Goal: Task Accomplishment & Management: Manage account settings

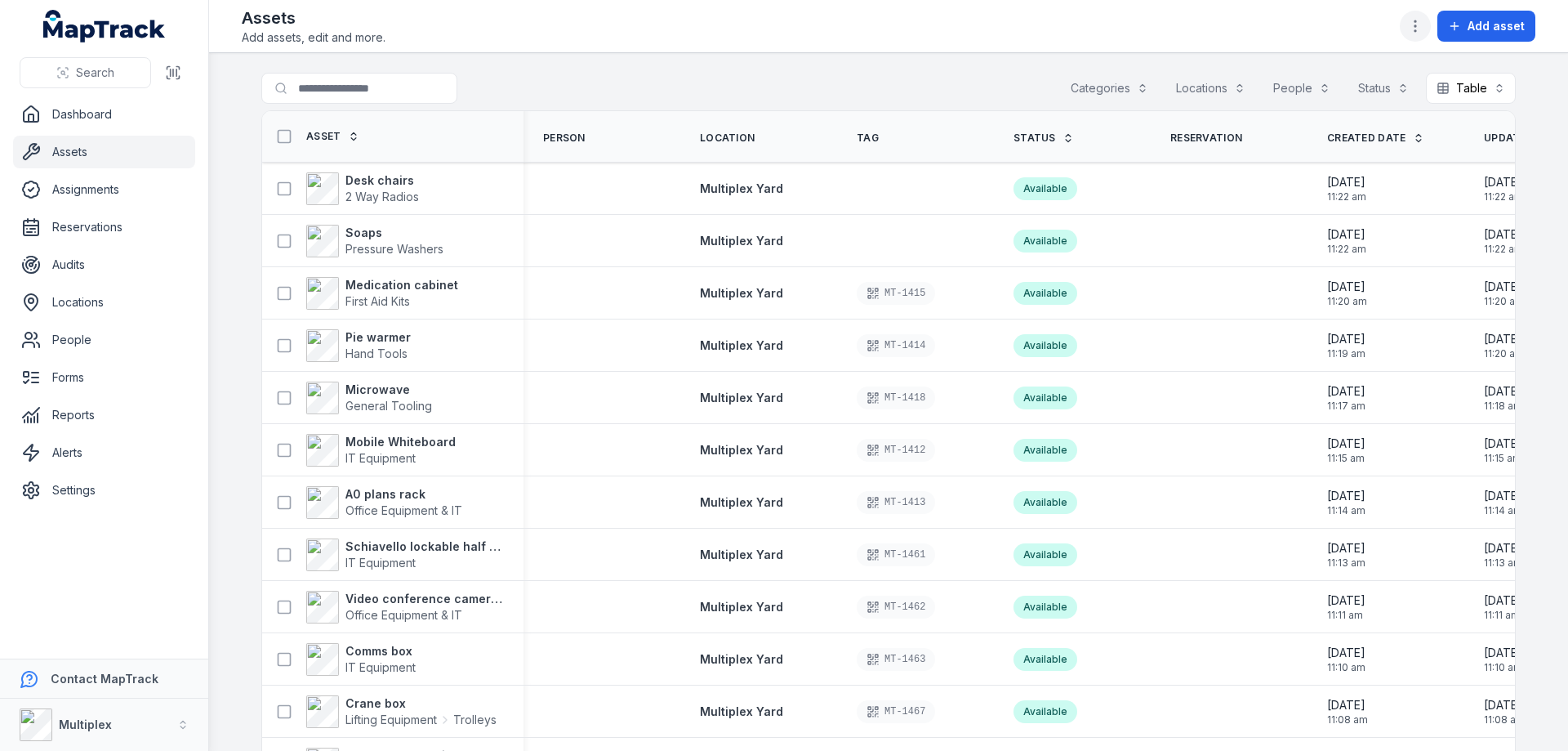
click at [1420, 23] on icon "button" at bounding box center [1415, 27] width 17 height 17
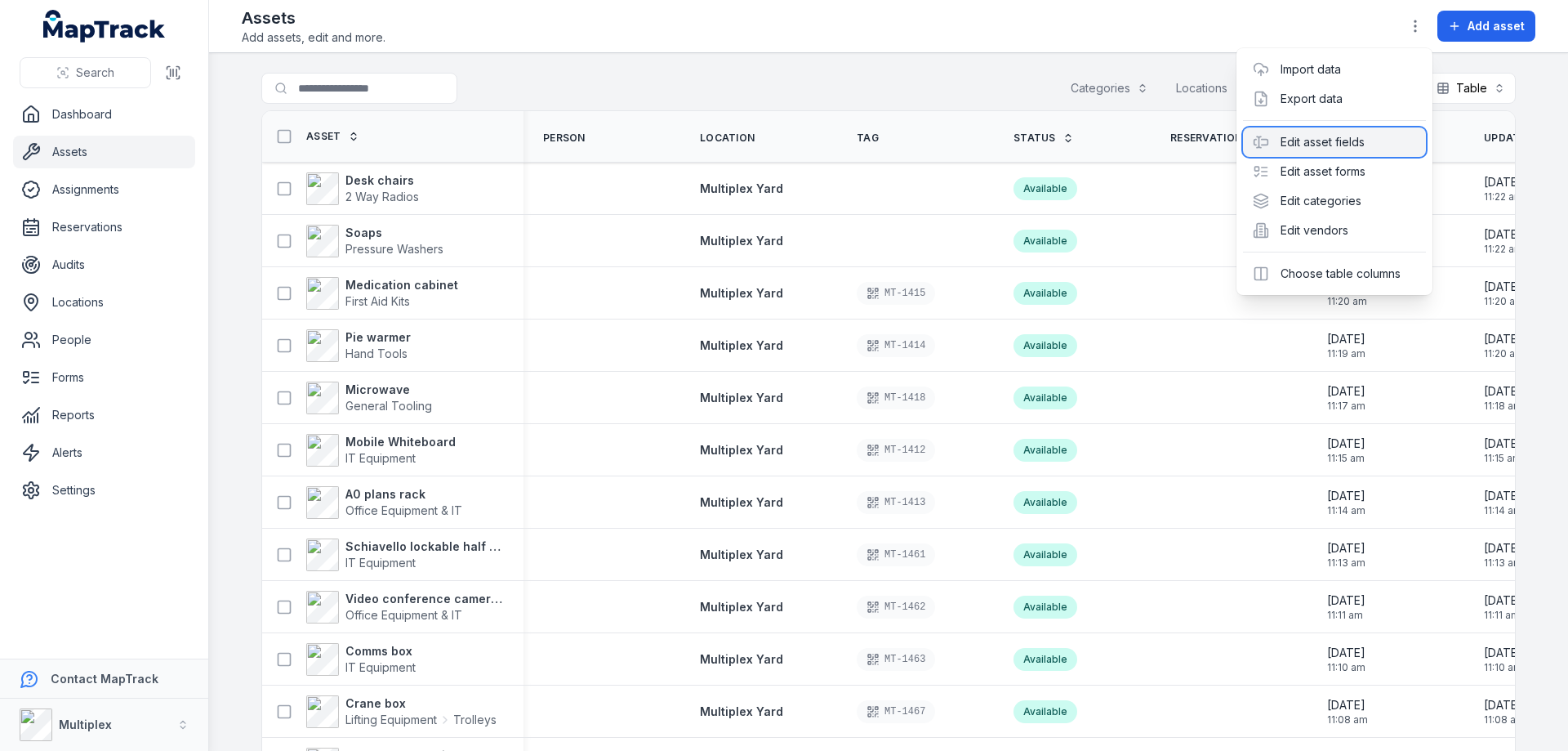
click at [1349, 149] on div "Edit asset fields" at bounding box center [1334, 142] width 183 height 29
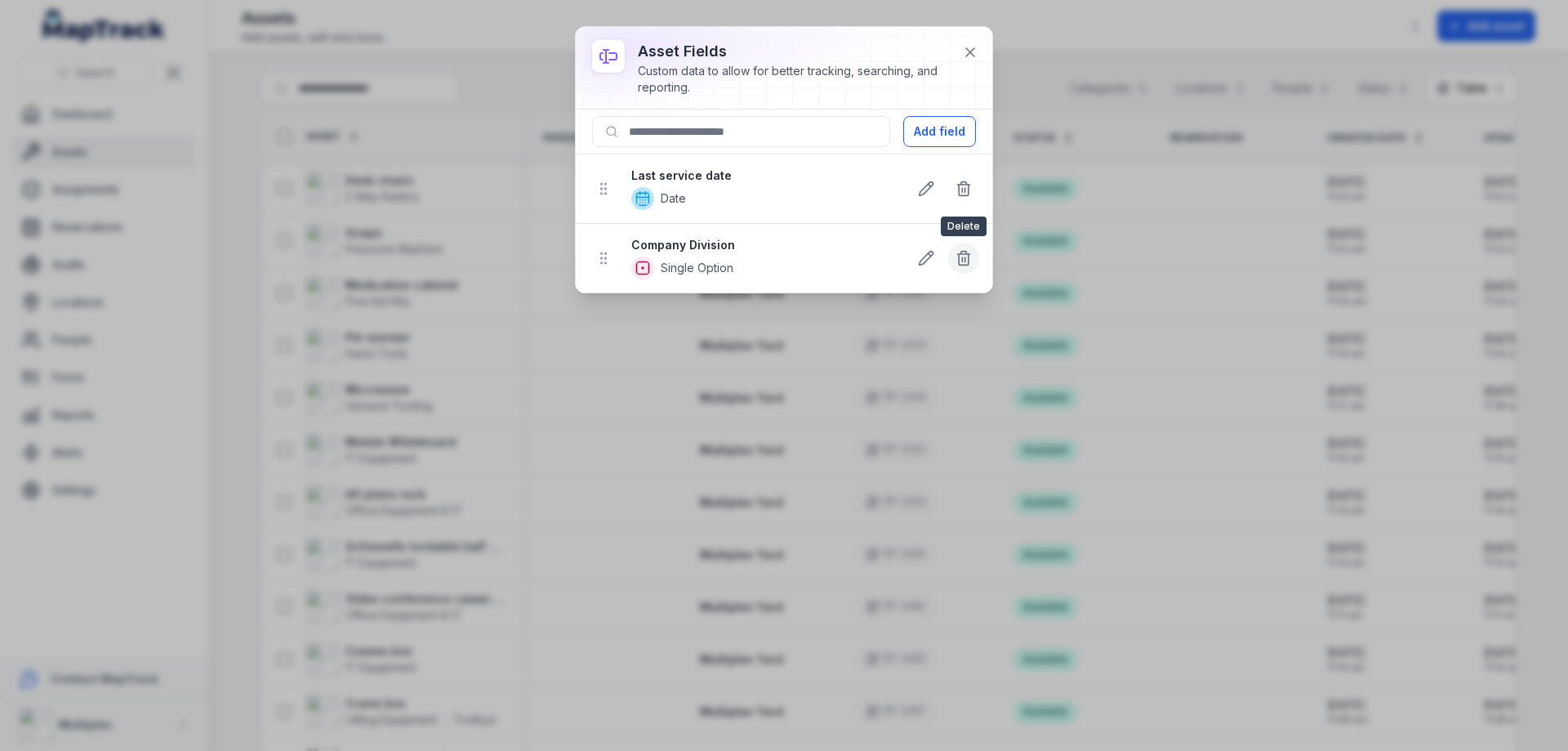
click at [962, 260] on line at bounding box center [962, 259] width 0 height 4
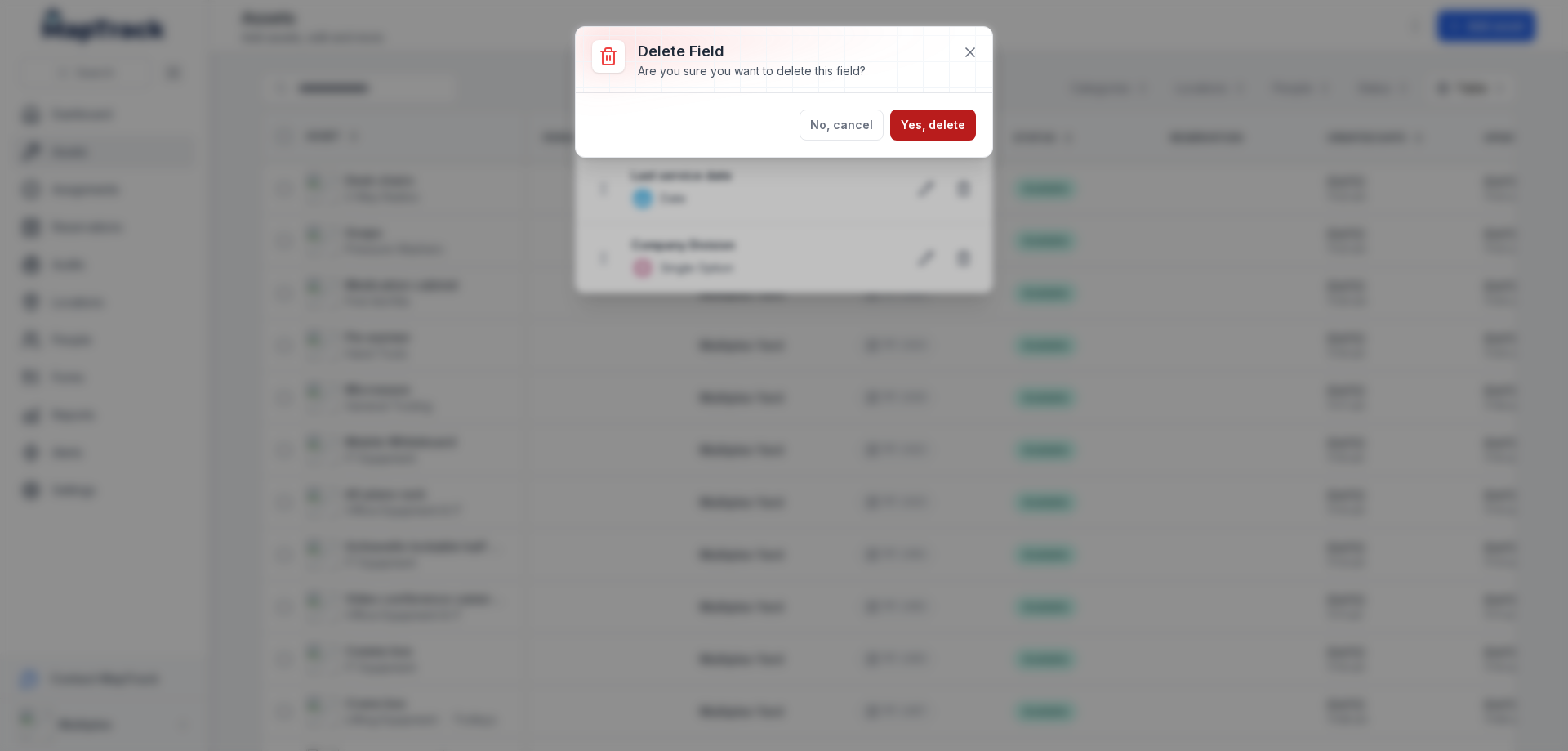
click at [962, 130] on button "Yes, delete" at bounding box center [932, 124] width 86 height 31
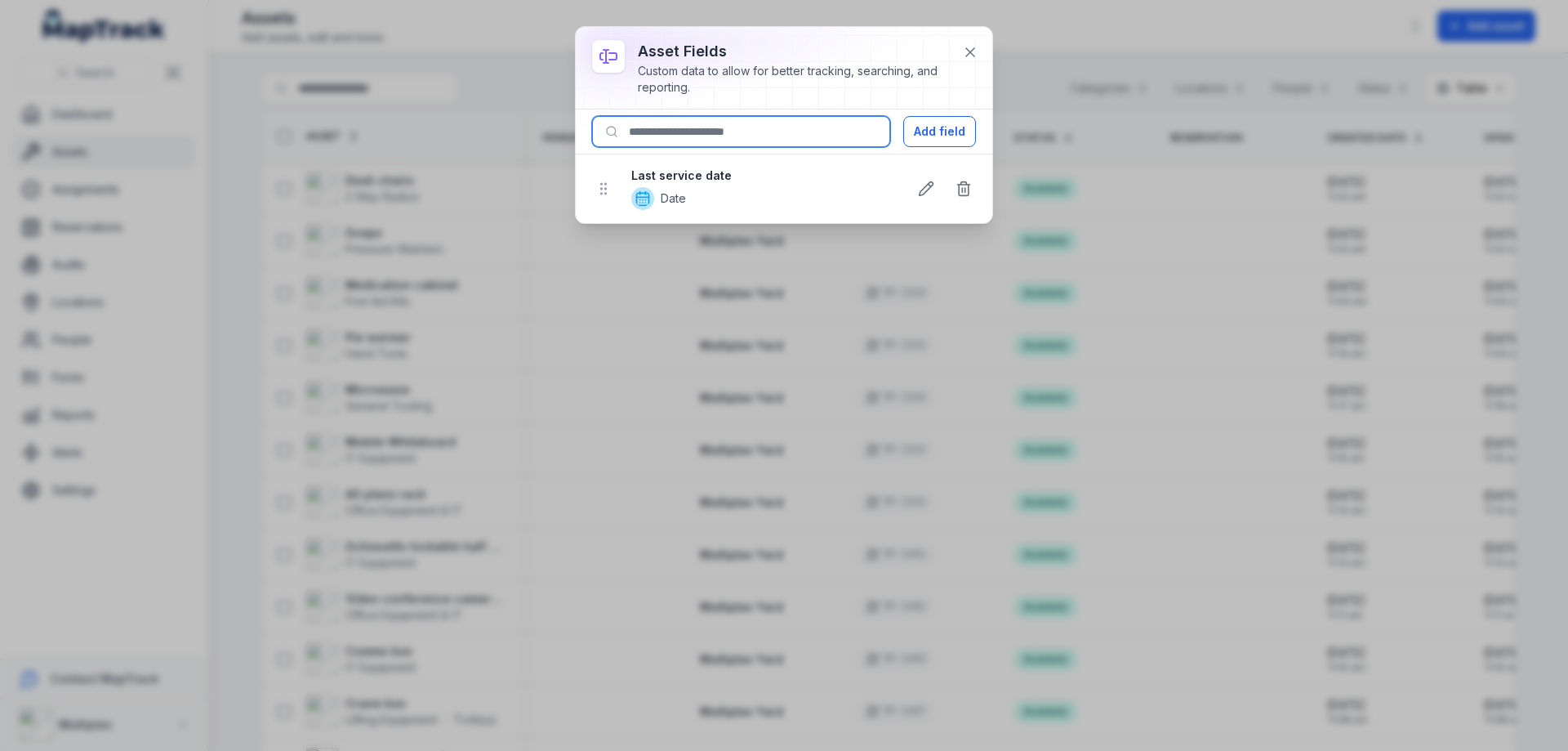
click at [778, 129] on input at bounding box center [741, 131] width 298 height 31
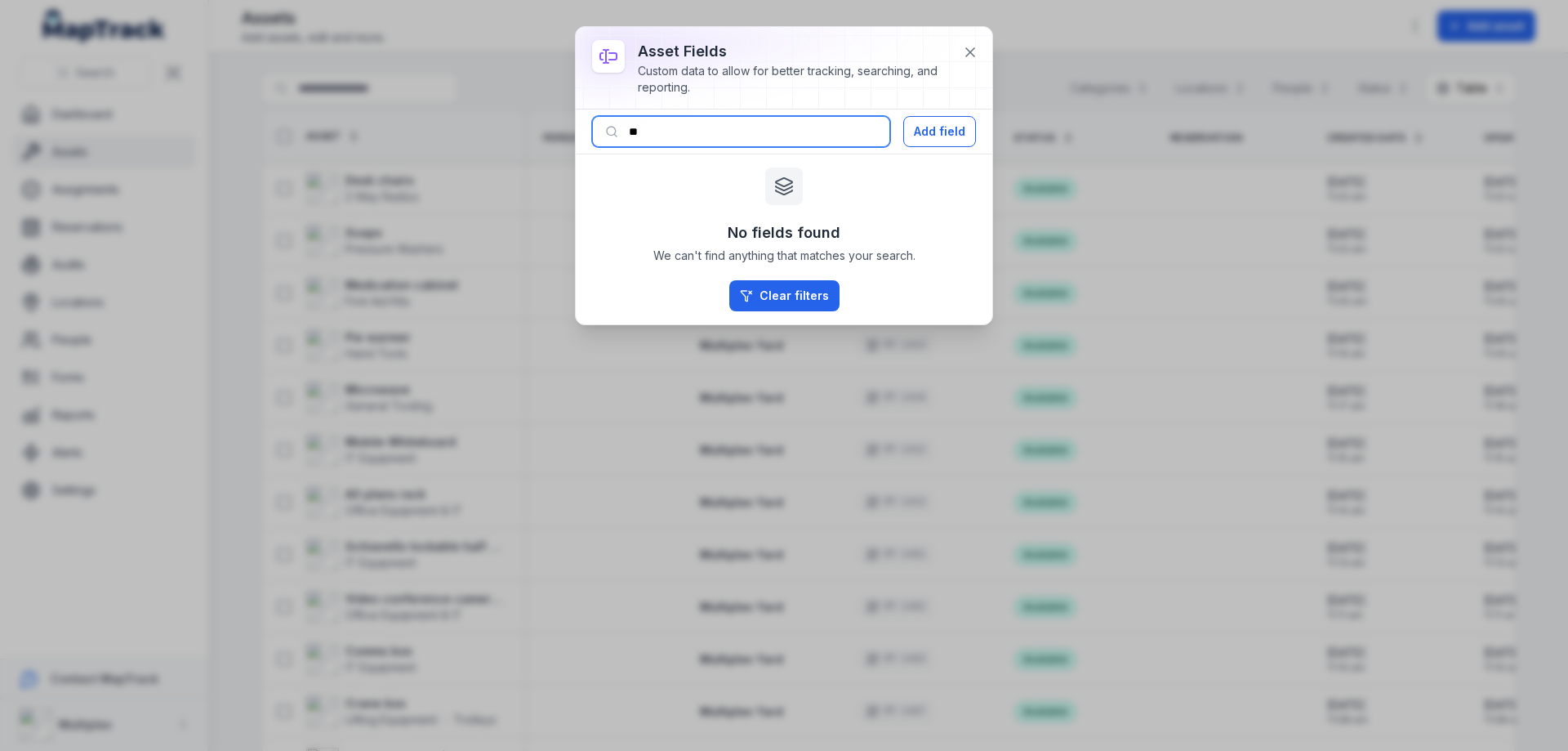
type input "*"
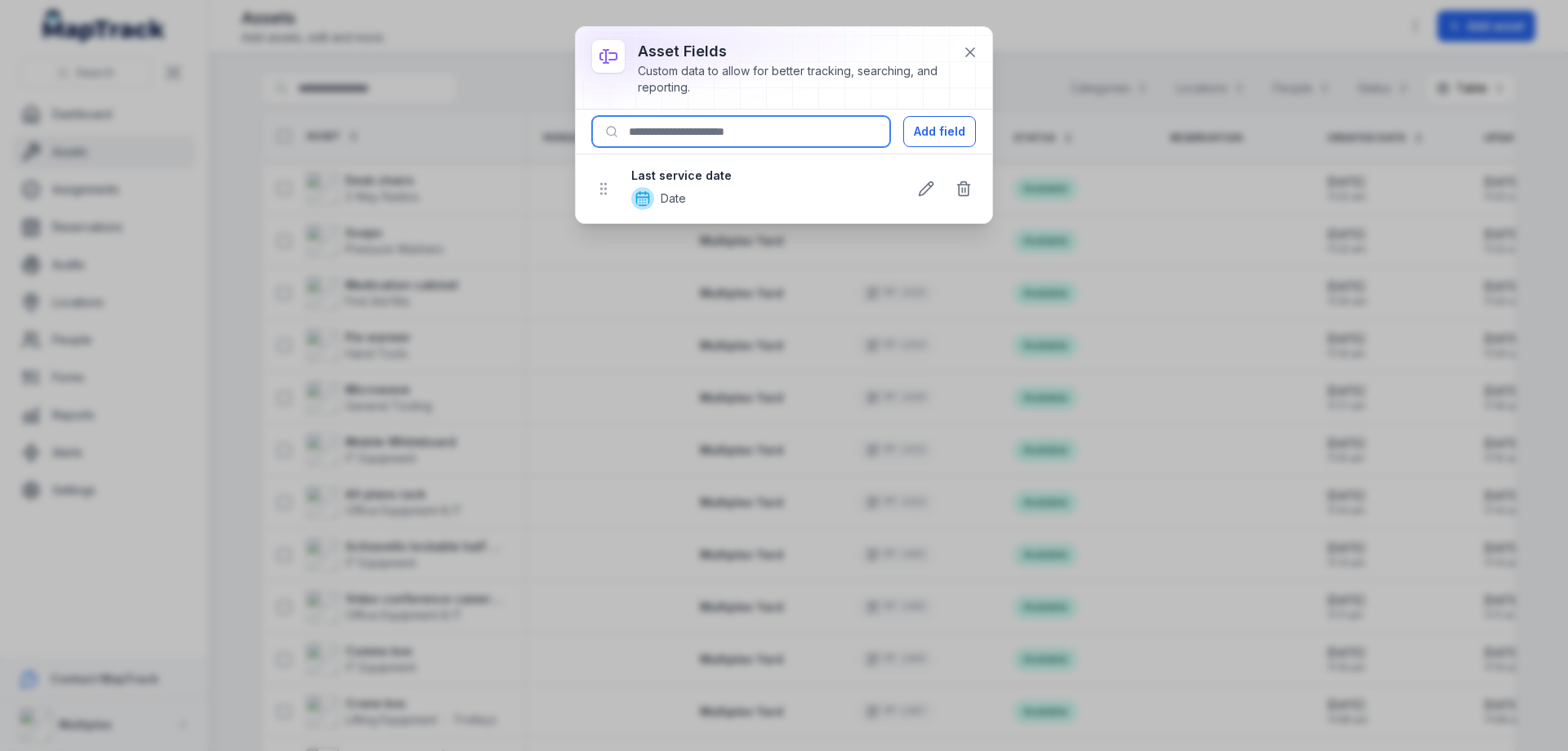
click at [778, 129] on input at bounding box center [741, 131] width 298 height 31
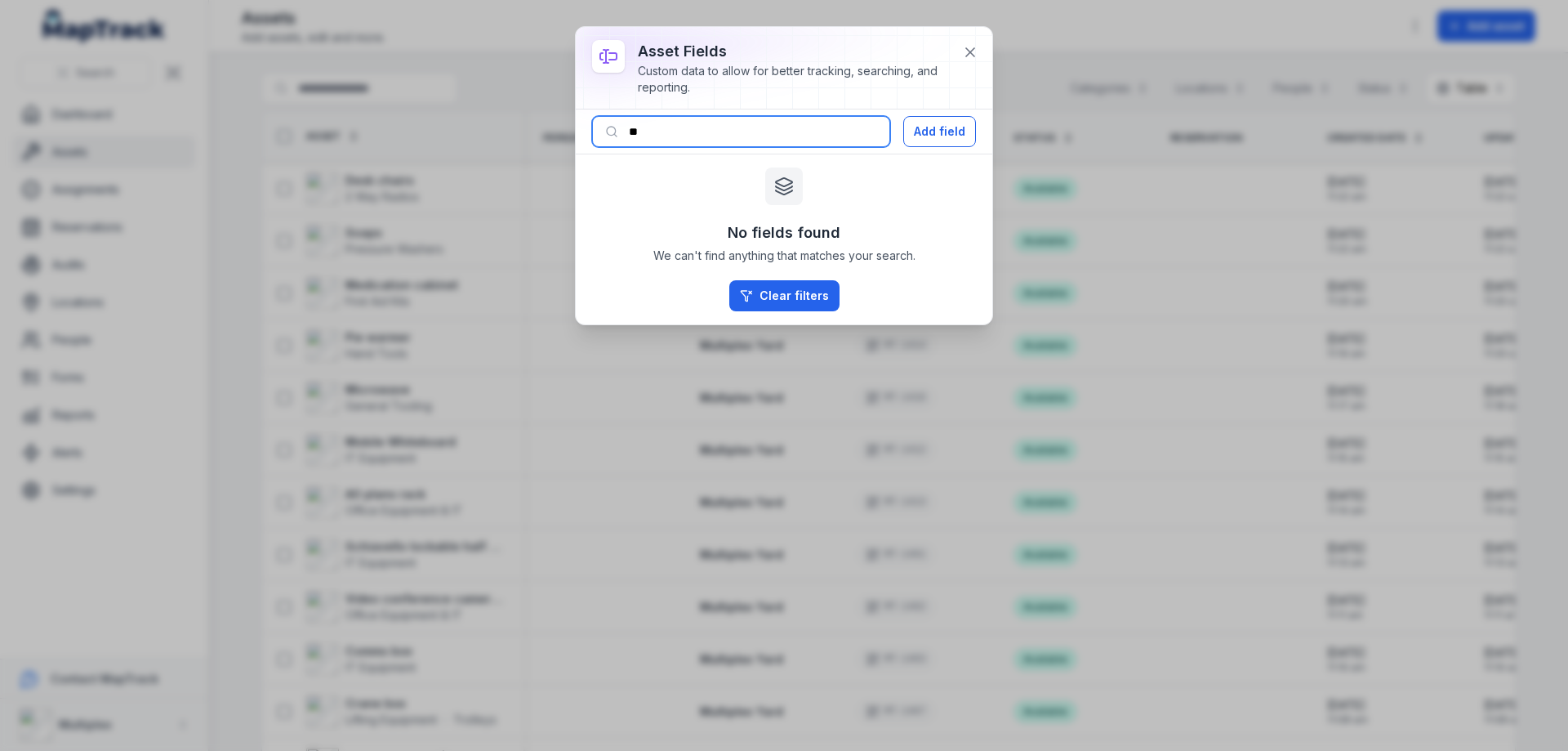
type input "*"
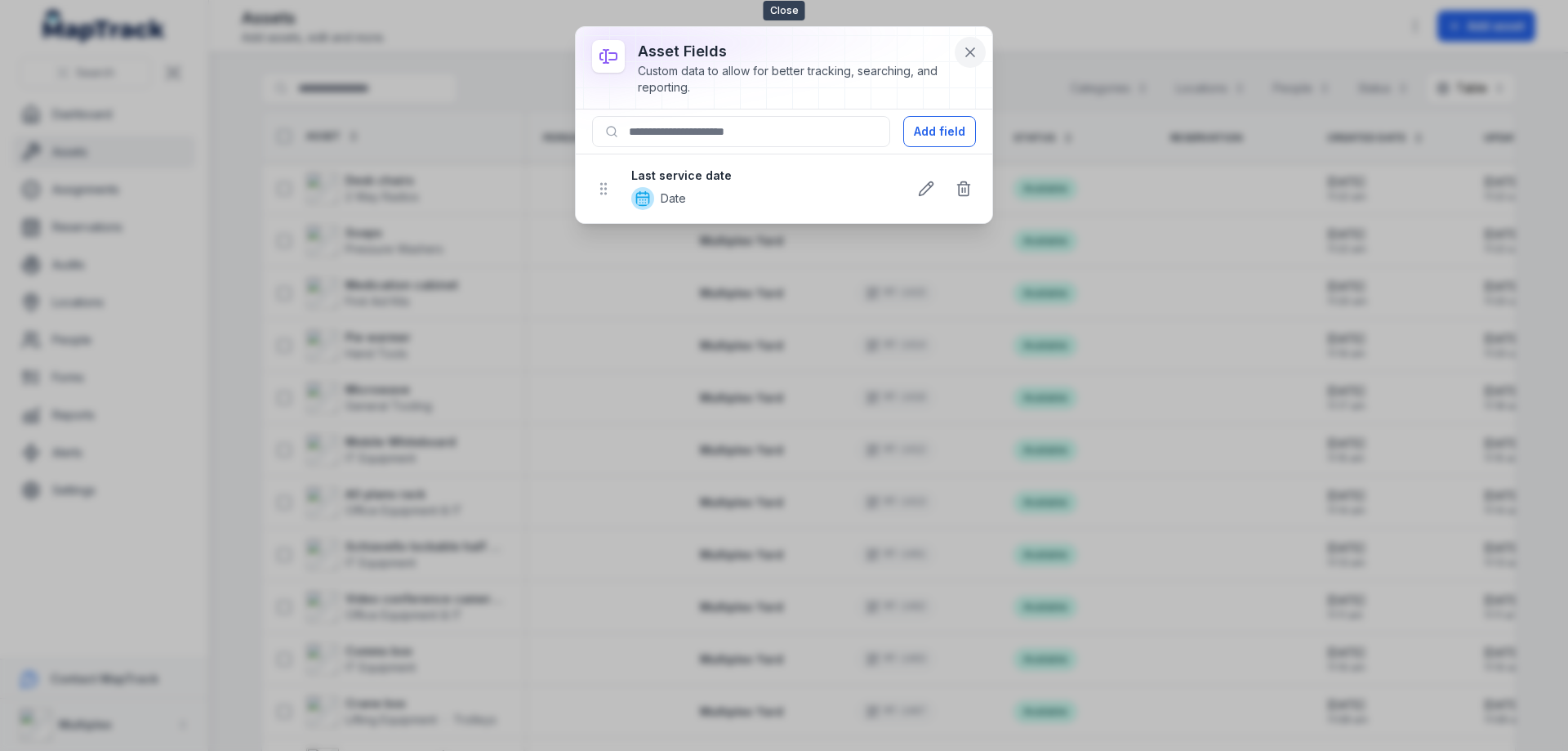
click at [975, 51] on icon at bounding box center [970, 53] width 17 height 17
